Goal: Check status: Check status

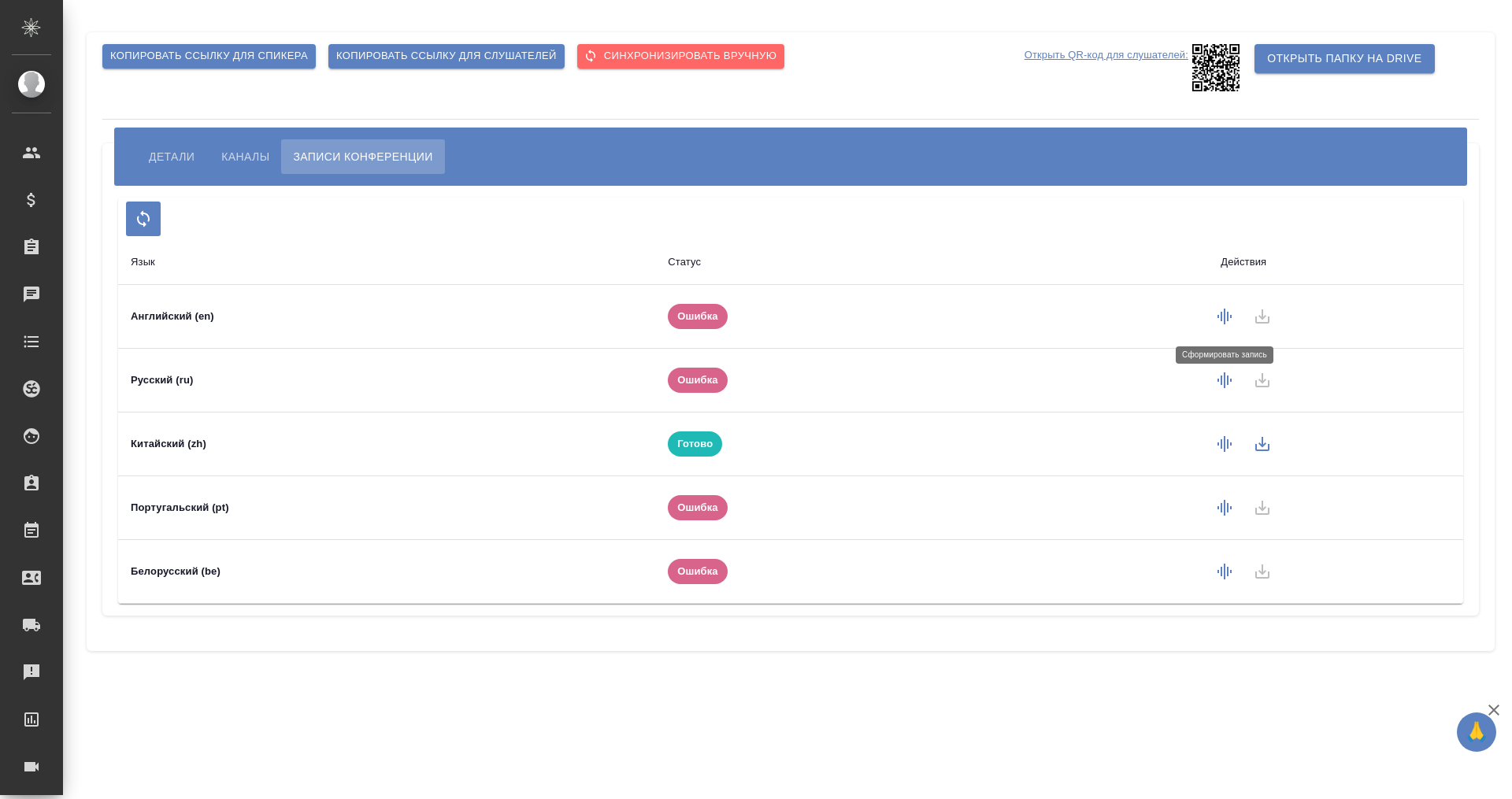
click at [1214, 319] on button "button" at bounding box center [1225, 316] width 37 height 37
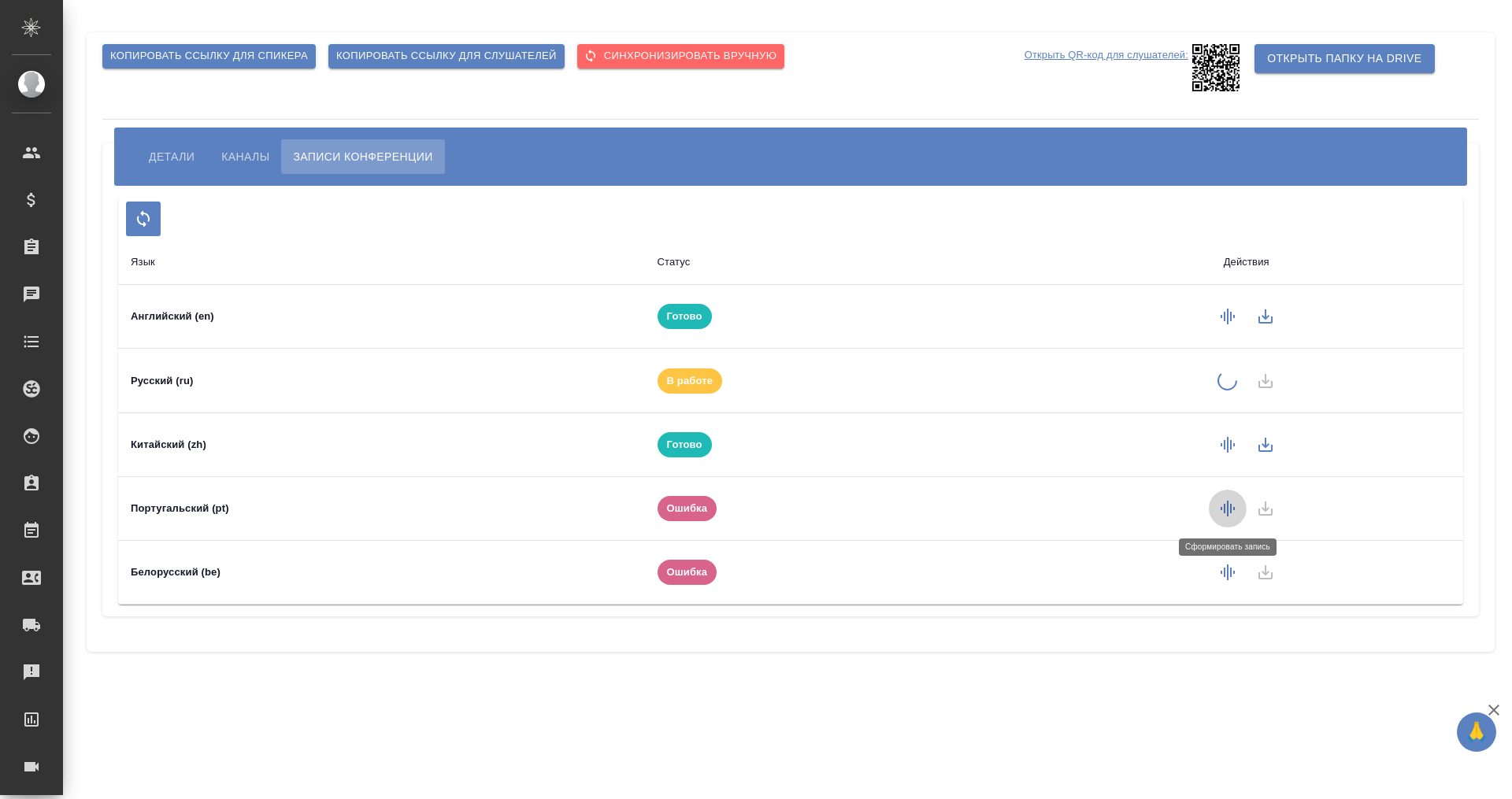
click at [1226, 509] on icon "button" at bounding box center [1228, 508] width 19 height 19
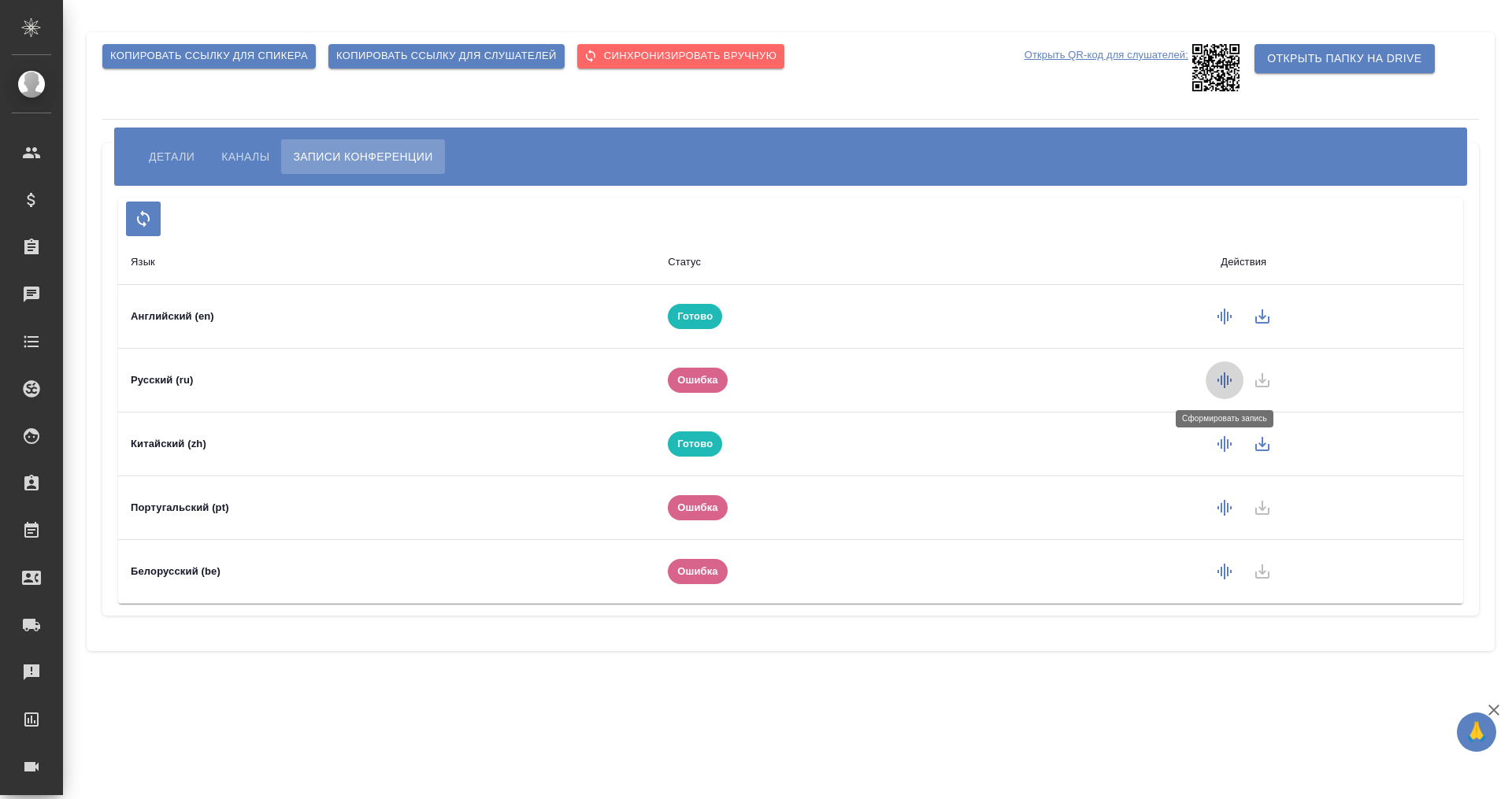
click at [1223, 378] on icon "button" at bounding box center [1224, 379] width 19 height 19
click at [1223, 371] on button "button" at bounding box center [1225, 380] width 37 height 37
click at [1218, 378] on icon "button" at bounding box center [1224, 379] width 19 height 19
click at [1219, 573] on icon "button" at bounding box center [1225, 572] width 14 height 16
click at [1219, 565] on icon "button" at bounding box center [1224, 571] width 19 height 19
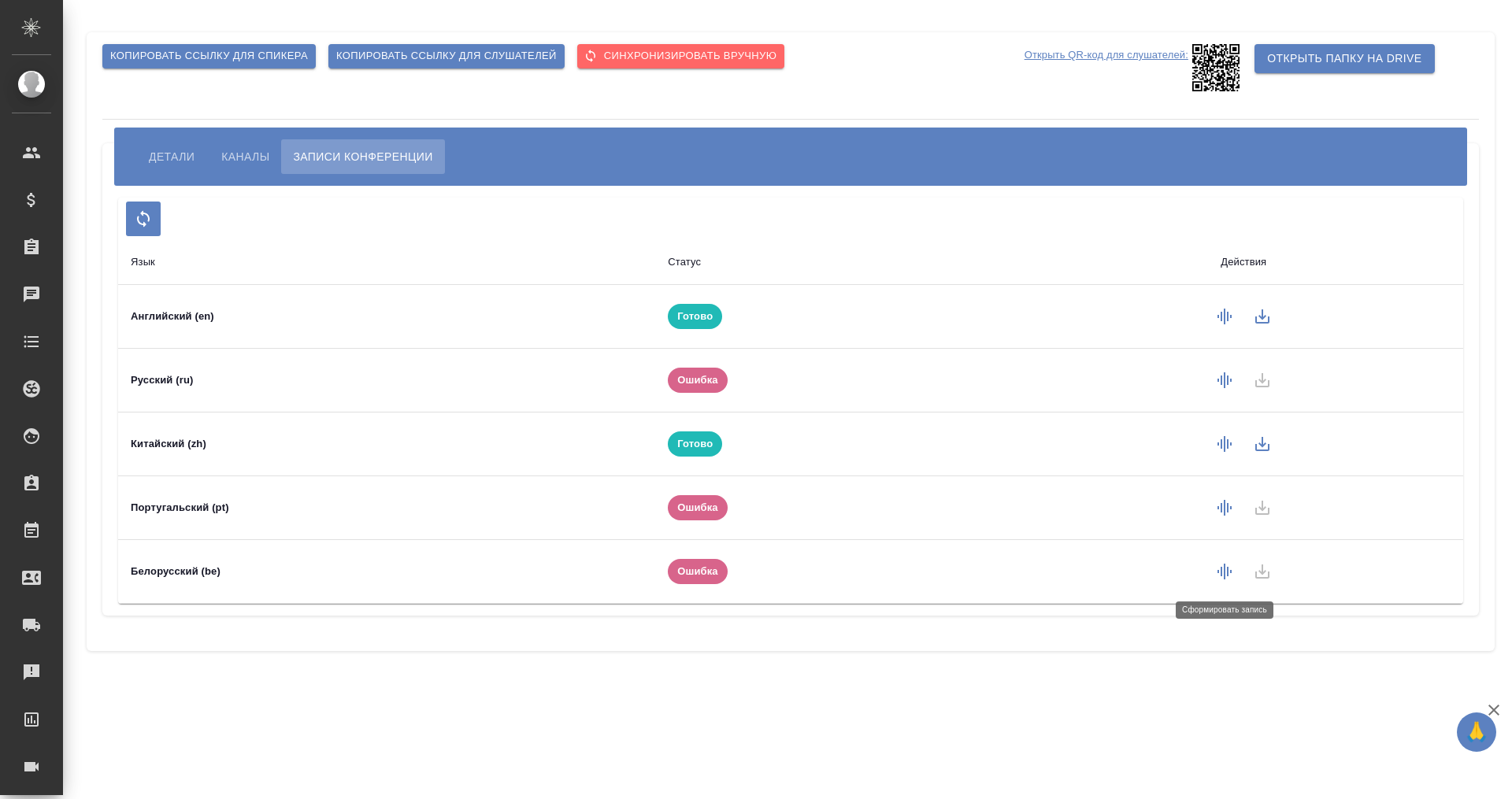
click at [1219, 565] on icon "button" at bounding box center [1224, 571] width 19 height 19
click at [1218, 565] on icon "button" at bounding box center [1224, 571] width 19 height 19
click at [1217, 565] on icon "button" at bounding box center [1224, 571] width 19 height 19
click at [1218, 568] on icon "button" at bounding box center [1224, 571] width 19 height 19
click at [1219, 563] on icon "button" at bounding box center [1224, 571] width 19 height 19
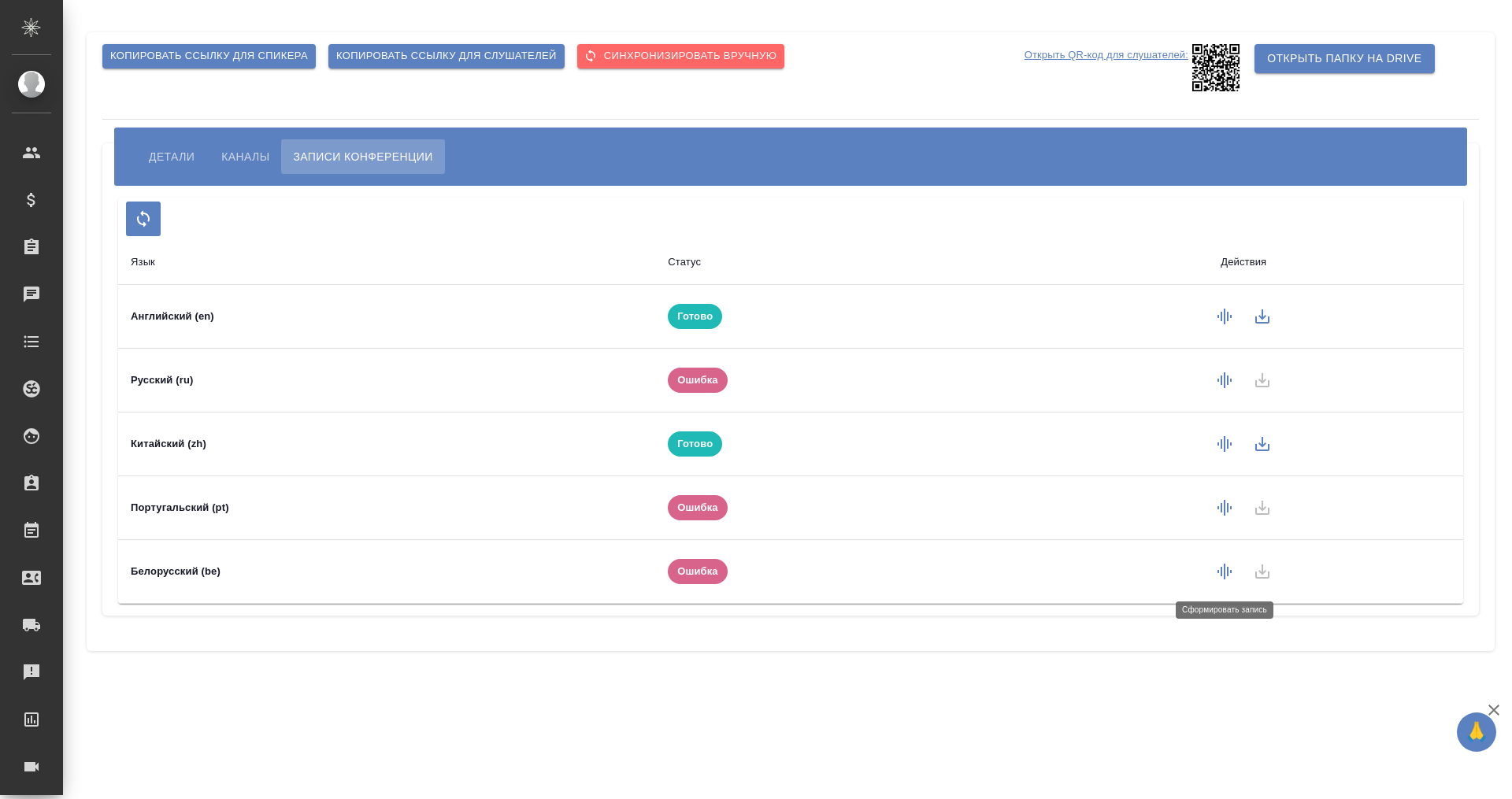
click at [1219, 563] on icon "button" at bounding box center [1224, 571] width 19 height 19
click at [1224, 565] on icon "button" at bounding box center [1224, 571] width 19 height 19
click at [1225, 498] on icon "button" at bounding box center [1224, 507] width 19 height 19
